Goal: Task Accomplishment & Management: Manage account settings

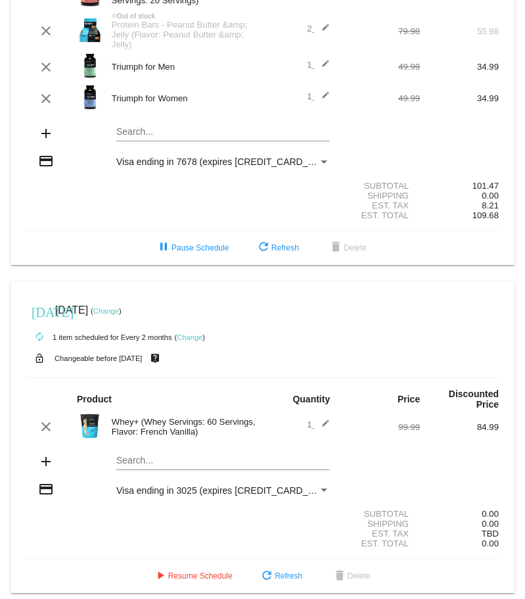
scroll to position [164, 0]
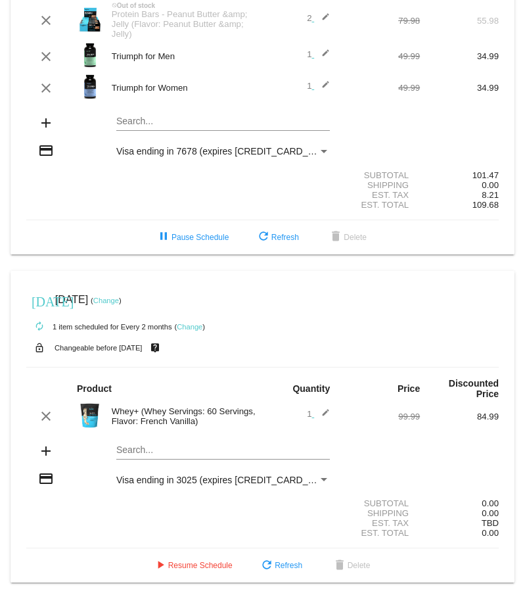
click at [318, 476] on div "Payment Method" at bounding box center [324, 480] width 12 height 11
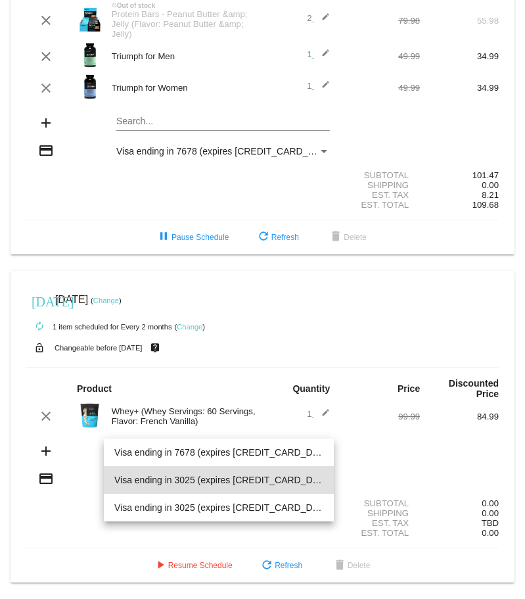
click at [315, 476] on span "Visa ending in 3025 (expires 08/25)" at bounding box center [219, 480] width 210 height 28
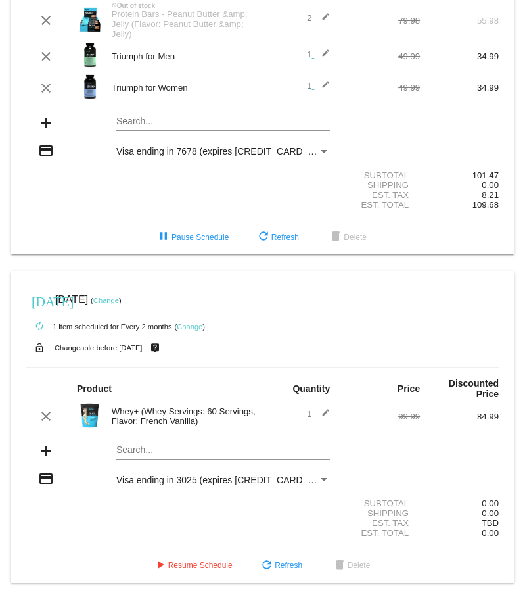
scroll to position [0, 0]
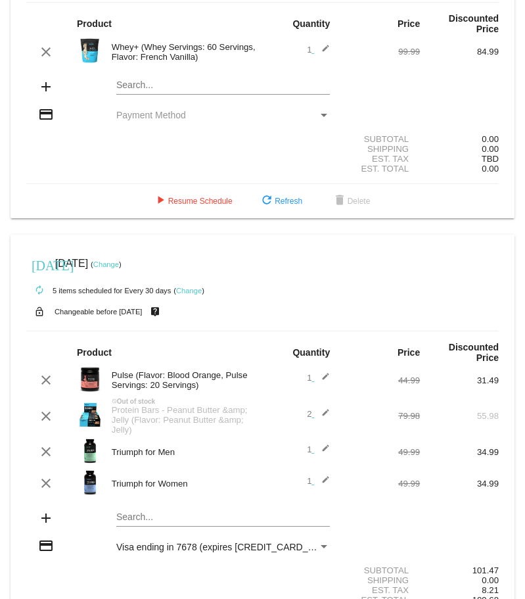
scroll to position [131, 0]
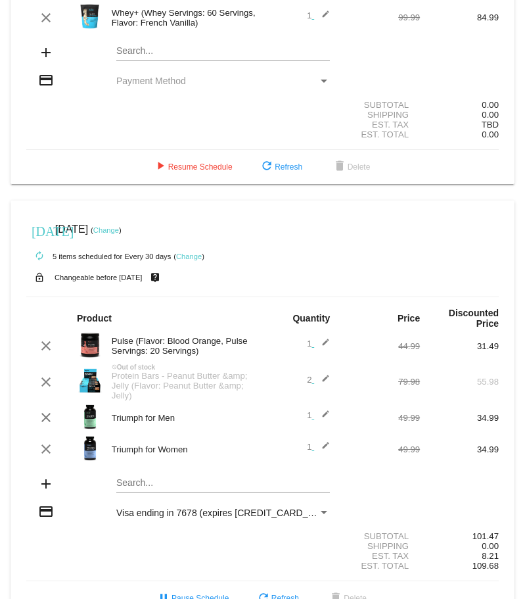
click at [151, 87] on div "credit_card Payment Method" at bounding box center [262, 81] width 473 height 18
click at [152, 82] on span "Payment Method" at bounding box center [151, 81] width 70 height 11
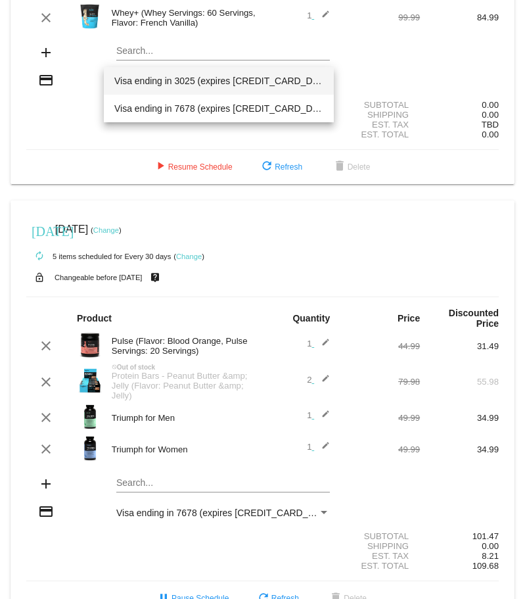
click at [154, 80] on span "Visa ending in 3025 (expires [CREDIT_CARD_DATA])" at bounding box center [219, 81] width 210 height 28
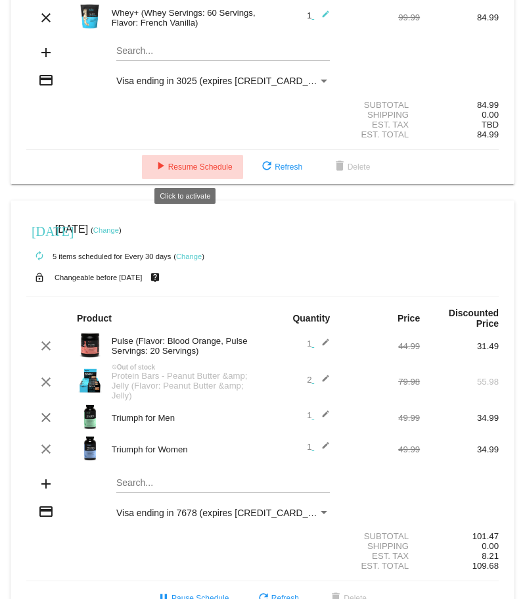
click at [209, 168] on span "play_arrow Resume Schedule" at bounding box center [193, 166] width 80 height 9
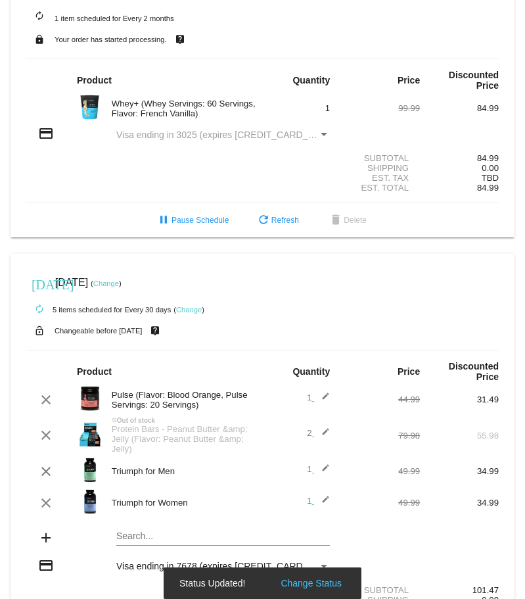
scroll to position [0, 0]
